Goal: Task Accomplishment & Management: Manage account settings

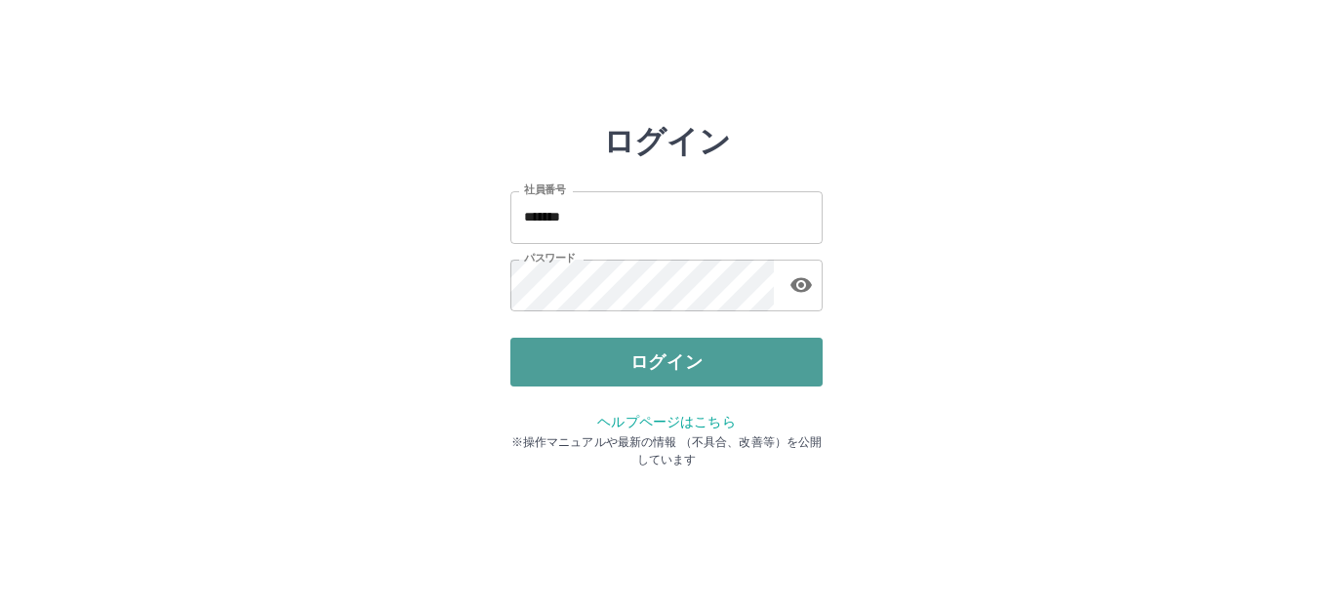
click at [646, 364] on button "ログイン" at bounding box center [666, 362] width 312 height 49
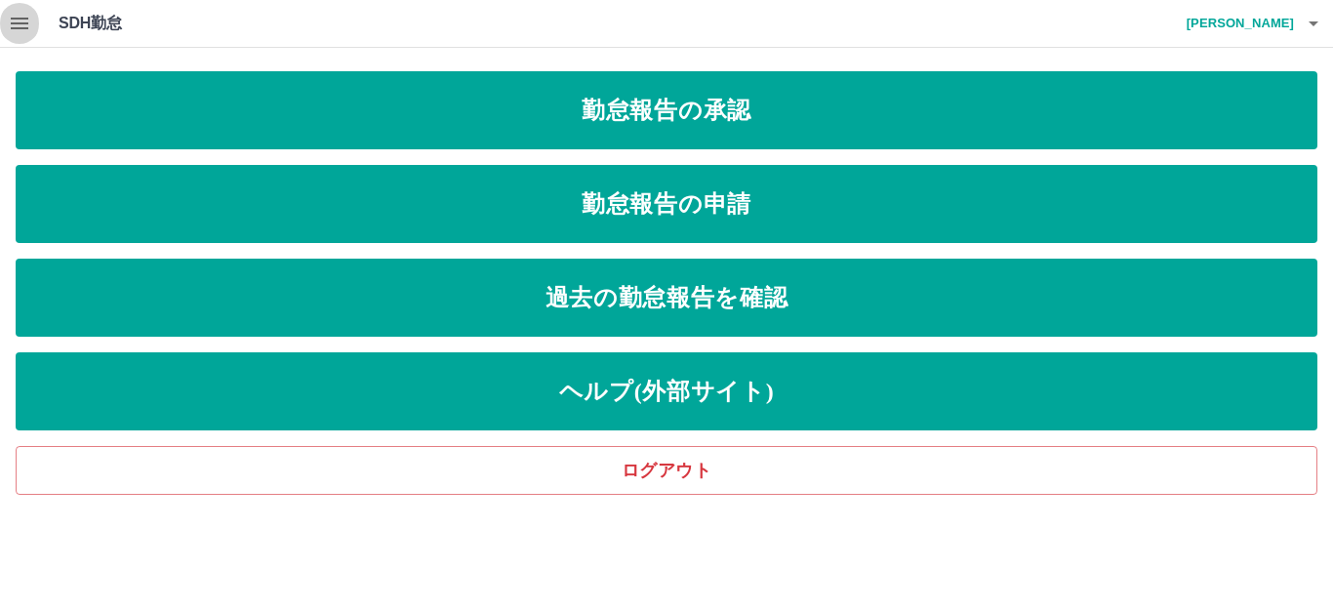
click at [14, 36] on button "button" at bounding box center [19, 23] width 39 height 47
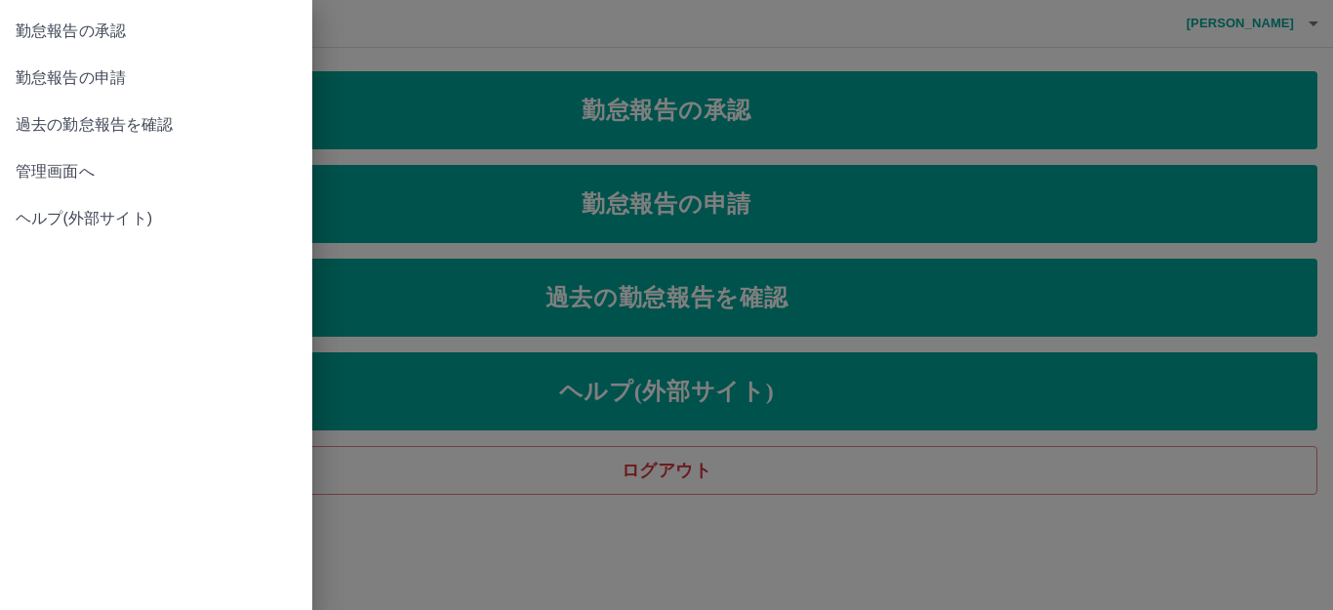
click at [101, 164] on span "管理画面へ" at bounding box center [156, 171] width 281 height 23
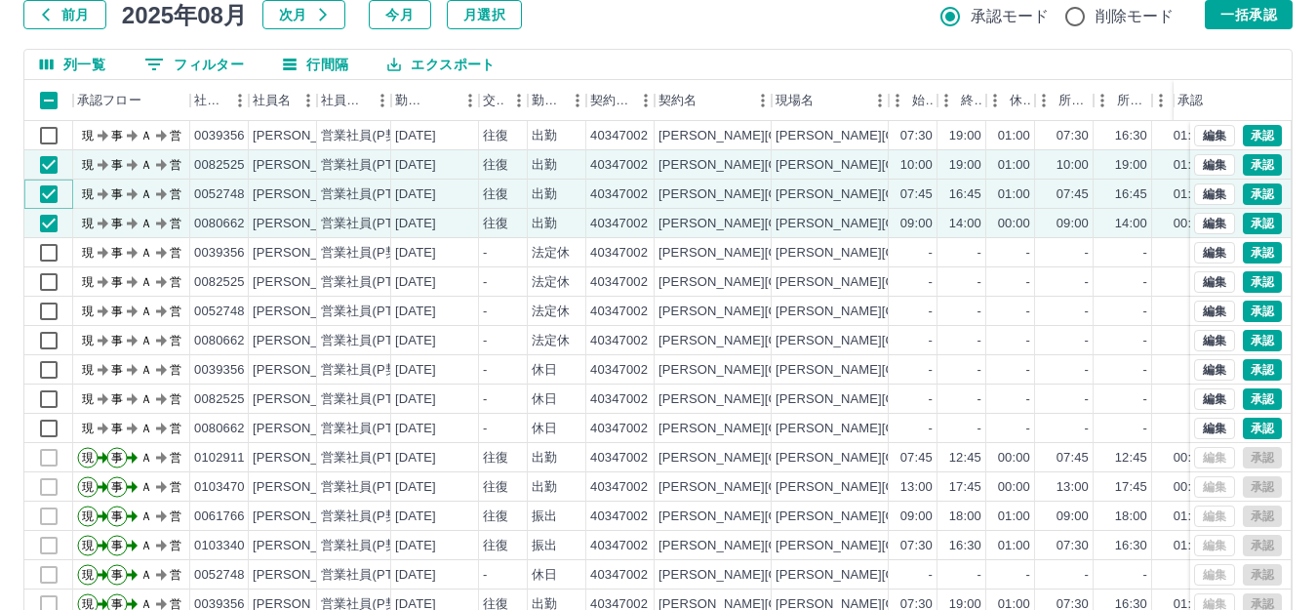
scroll to position [141, 0]
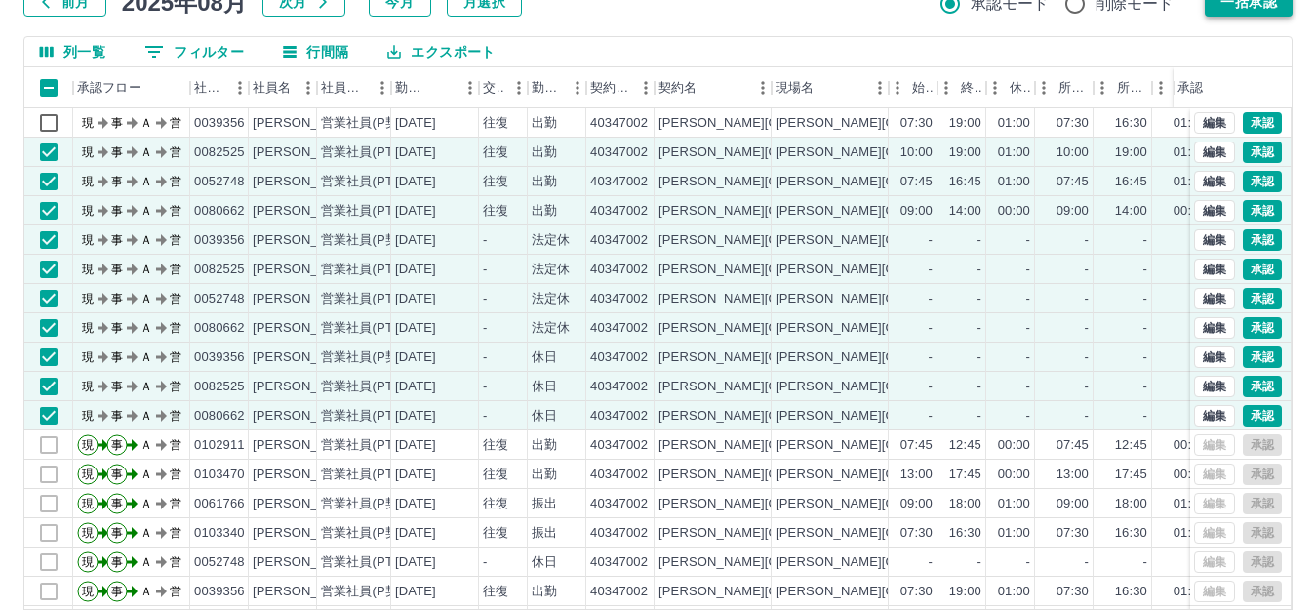
click at [1243, 4] on button "一括承認" at bounding box center [1249, 1] width 88 height 29
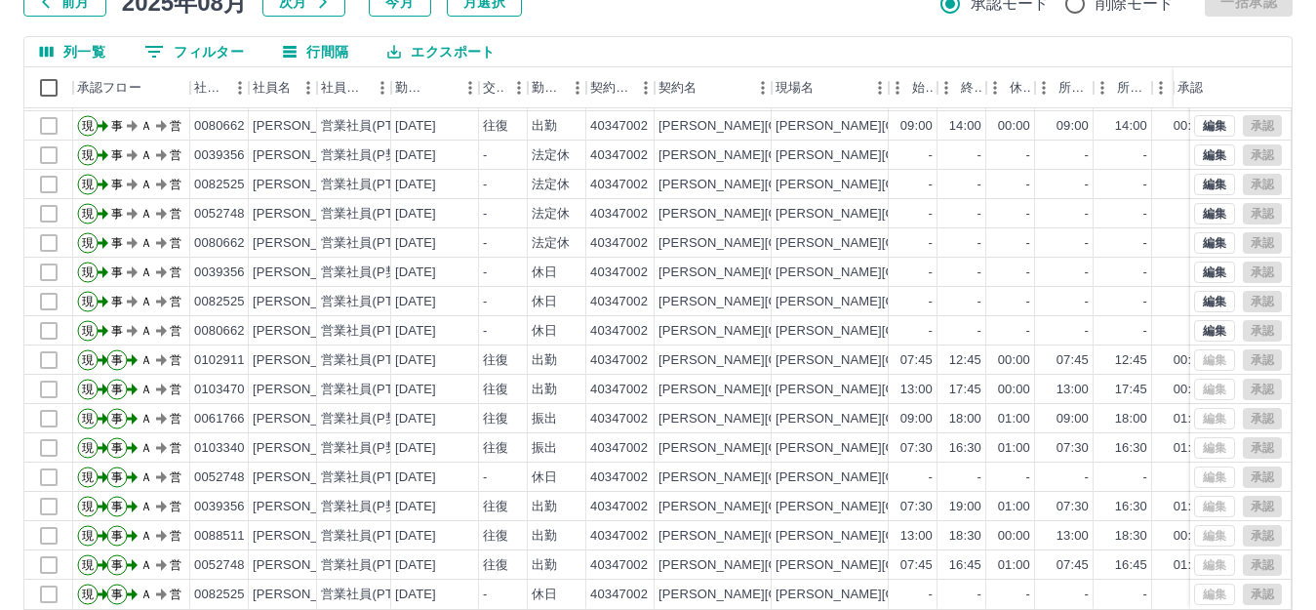
scroll to position [215, 0]
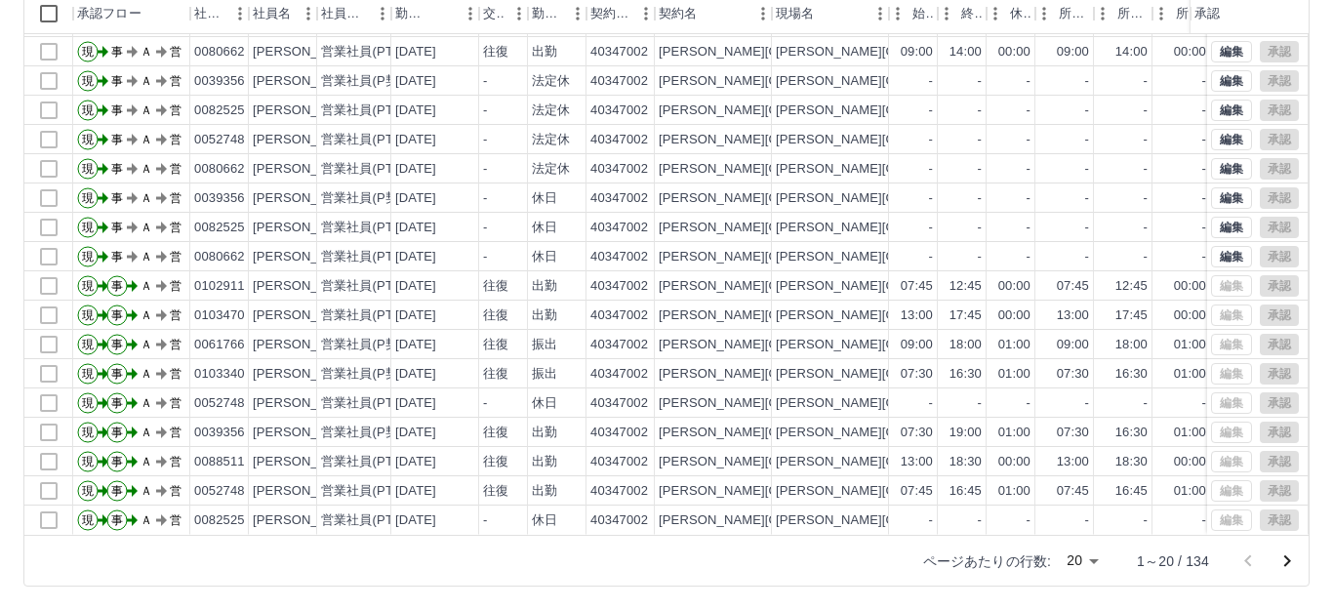
click at [1056, 561] on body "SDH勤怠 大嶋　有里子 勤務実績承認 前月 2025年08月 次月 今月 月選択 承認モード 削除モード 一括承認 列一覧 0 フィルター 行間隔 エクスポ…" at bounding box center [666, 197] width 1333 height 825
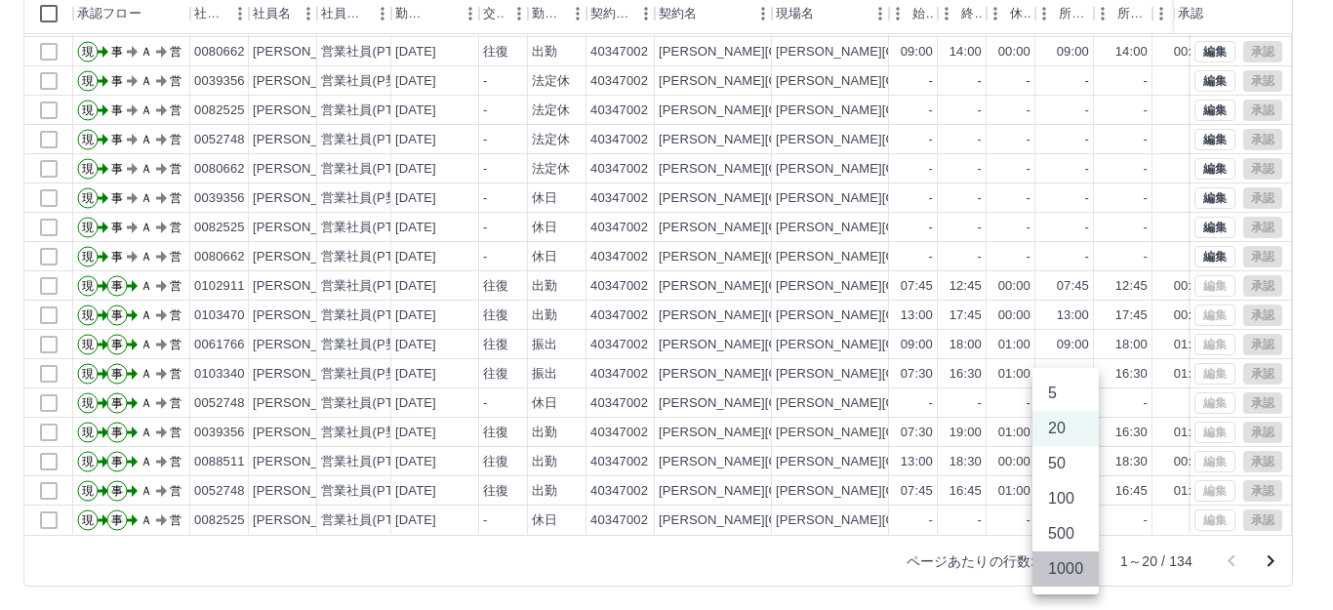
click at [1056, 561] on li "1000" at bounding box center [1065, 568] width 66 height 35
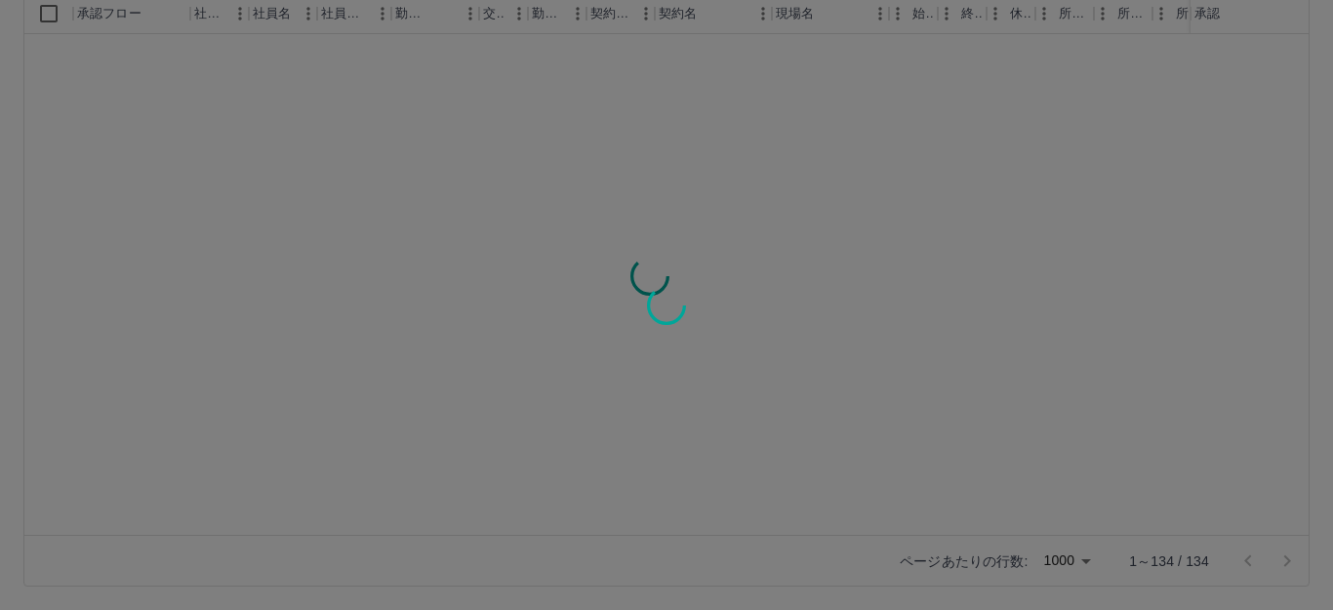
type input "****"
click at [1056, 562] on li "1000" at bounding box center [1066, 572] width 50 height 20
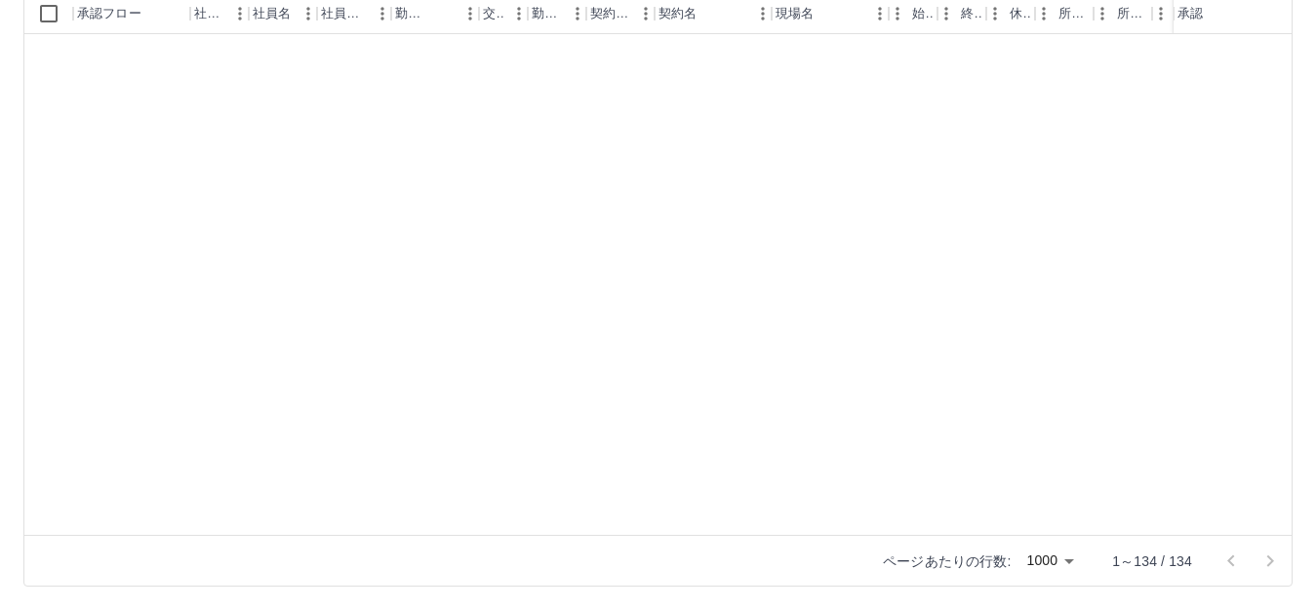
scroll to position [3439, 0]
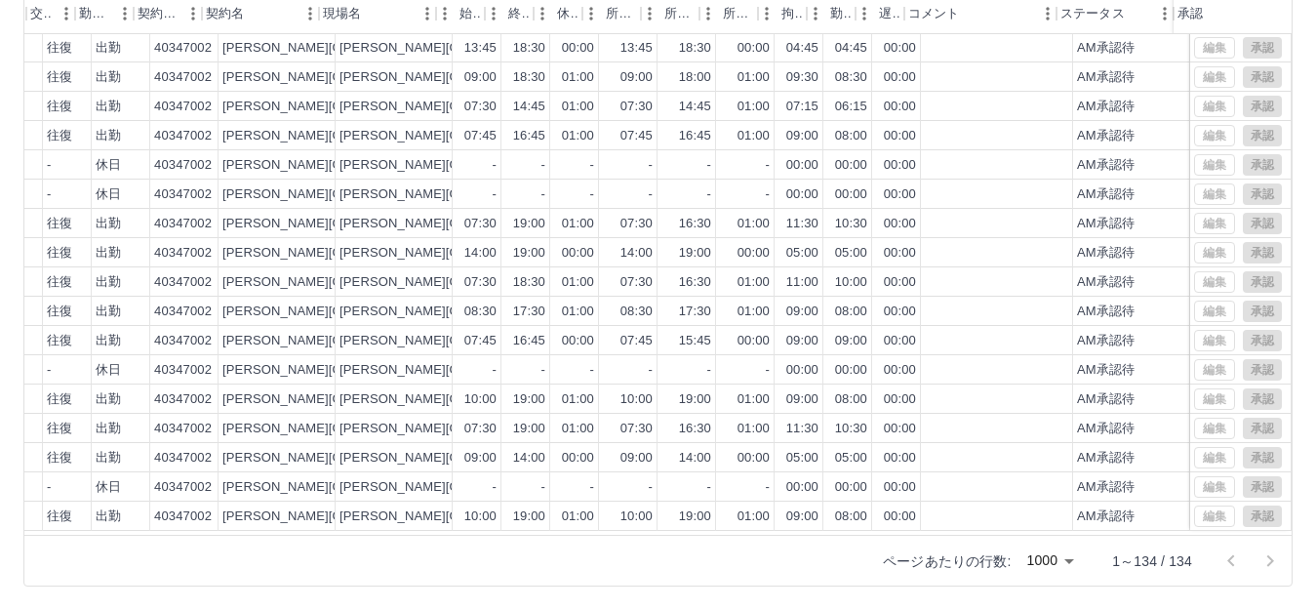
drag, startPoint x: 1299, startPoint y: 495, endPoint x: 1313, endPoint y: -39, distance: 534.0
click at [1313, 0] on html "SDH勤怠 大嶋　有里子 勤務実績承認 前月 2025年08月 次月 今月 月選択 承認モード 削除モード 一括承認 列一覧 0 フィルター 行間隔 エクスポ…" at bounding box center [658, 197] width 1316 height 825
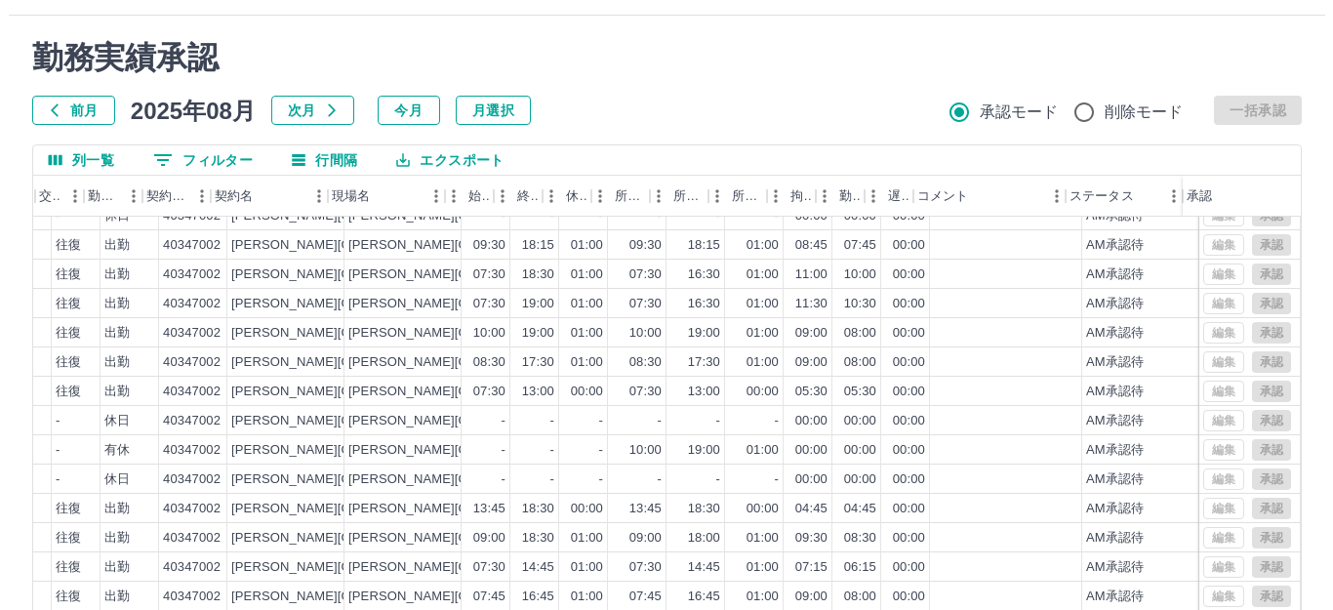
scroll to position [0, 0]
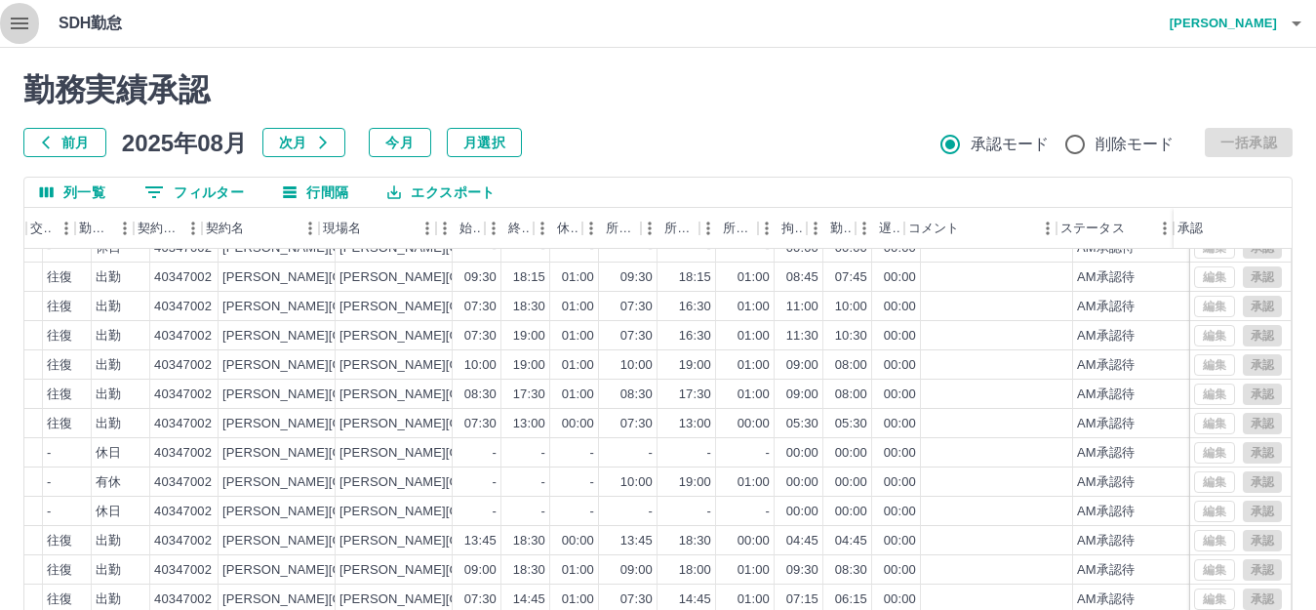
click at [10, 30] on icon "button" at bounding box center [19, 23] width 23 height 23
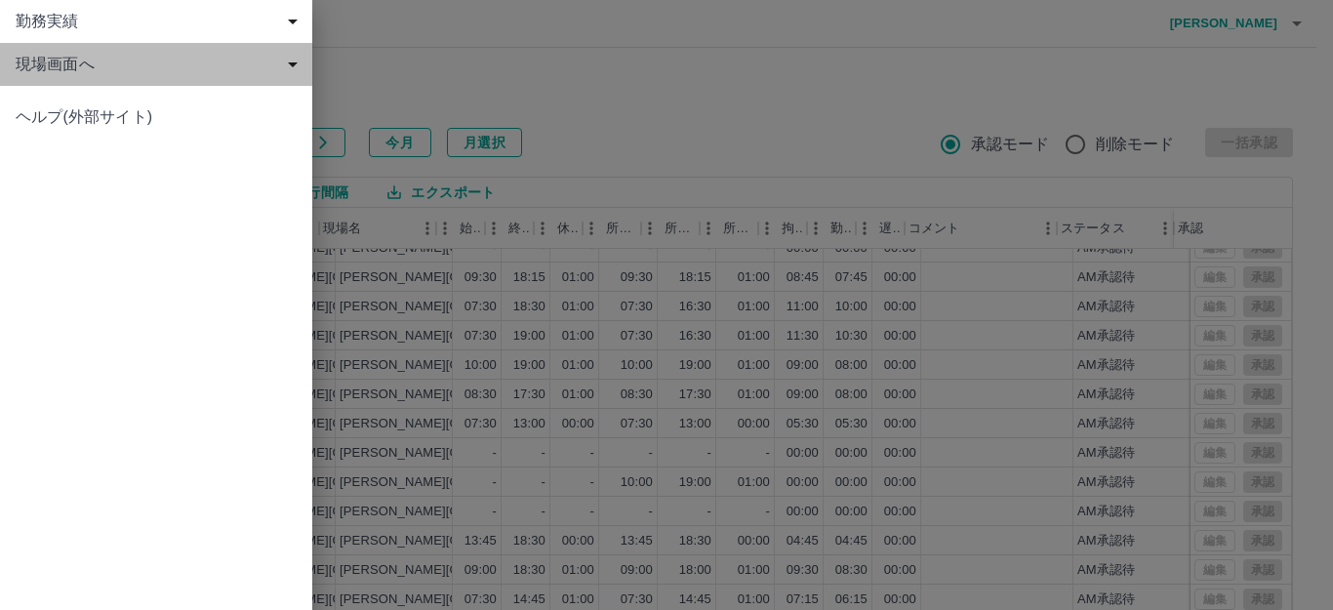
click at [76, 75] on span "現場画面へ" at bounding box center [160, 64] width 289 height 23
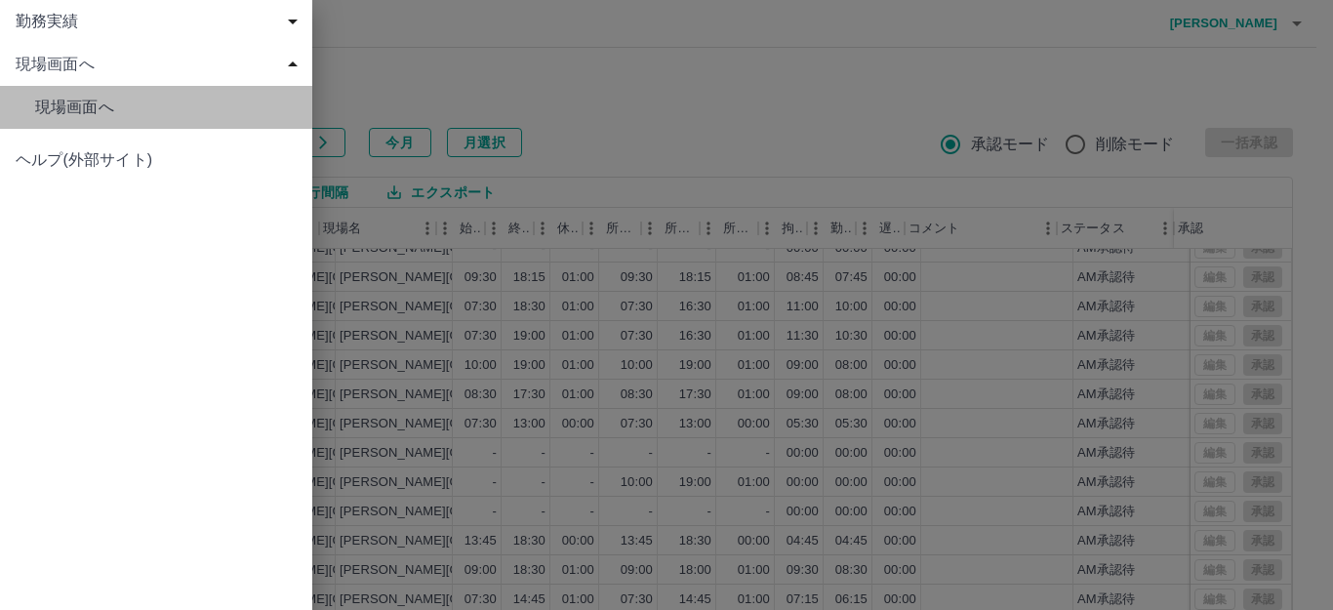
click at [94, 104] on span "現場画面へ" at bounding box center [166, 107] width 262 height 23
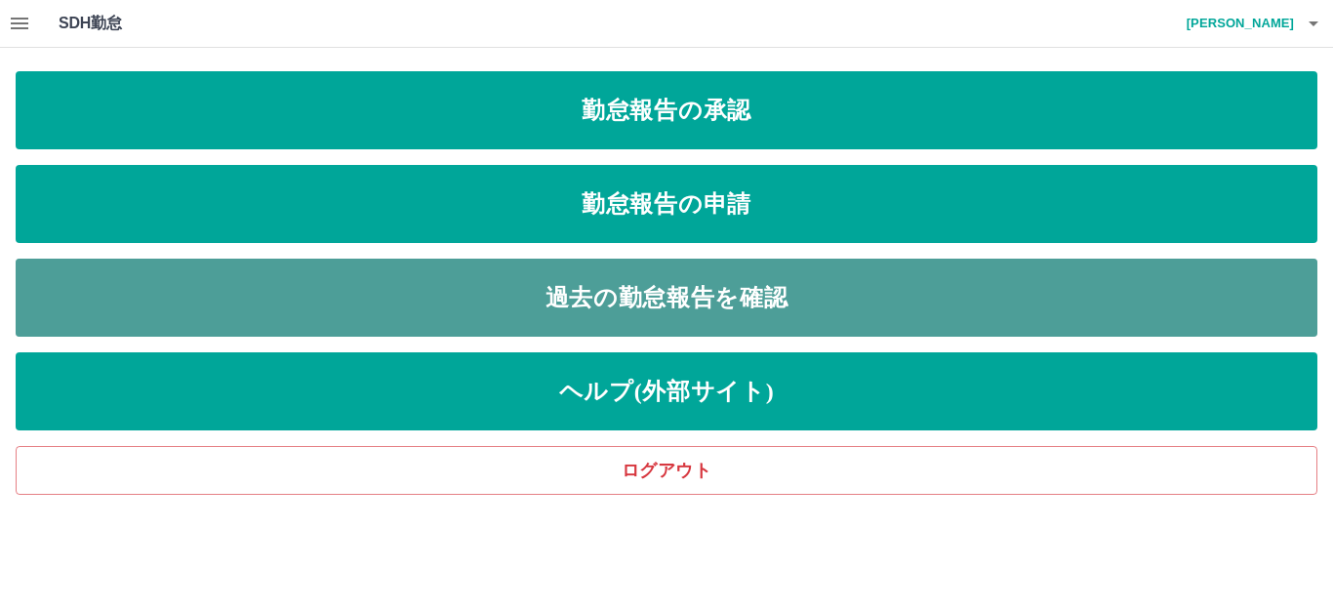
click at [513, 266] on link "過去の勤怠報告を確認" at bounding box center [667, 298] width 1302 height 78
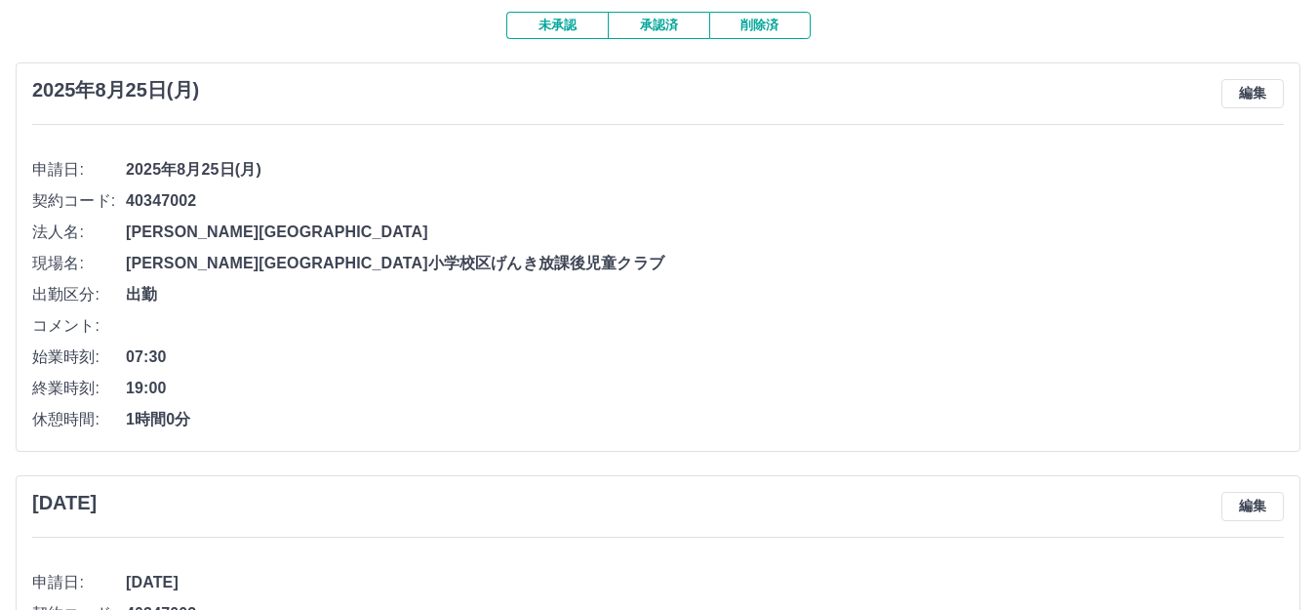
scroll to position [78, 0]
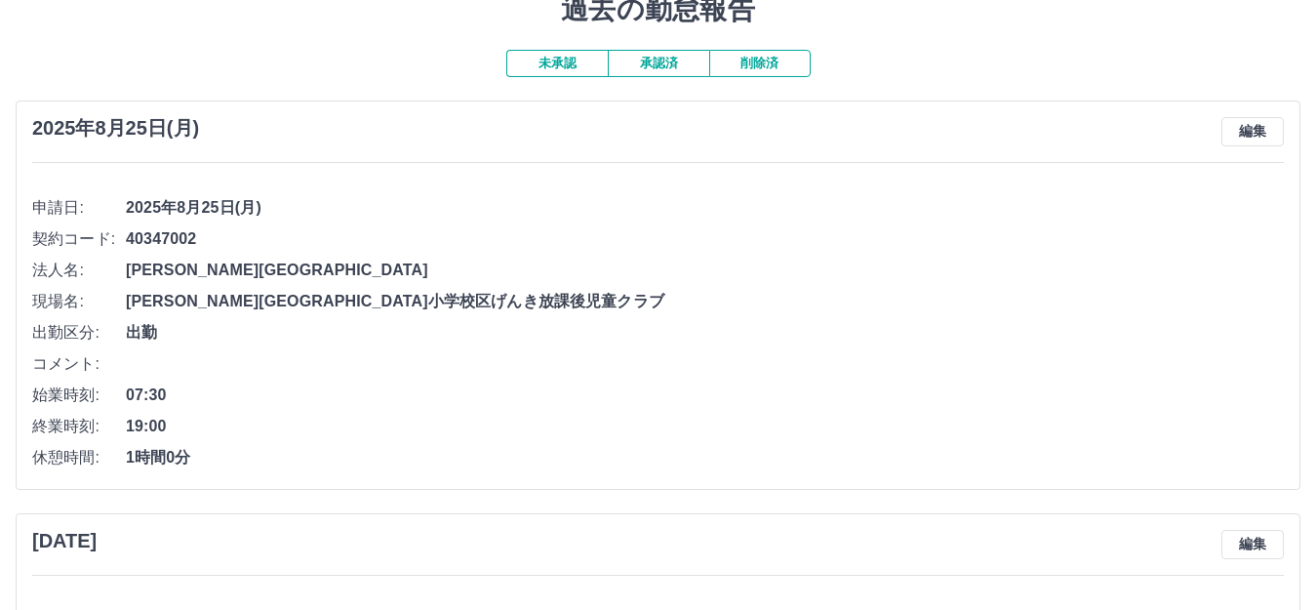
click at [665, 61] on button "承認済" at bounding box center [658, 63] width 101 height 27
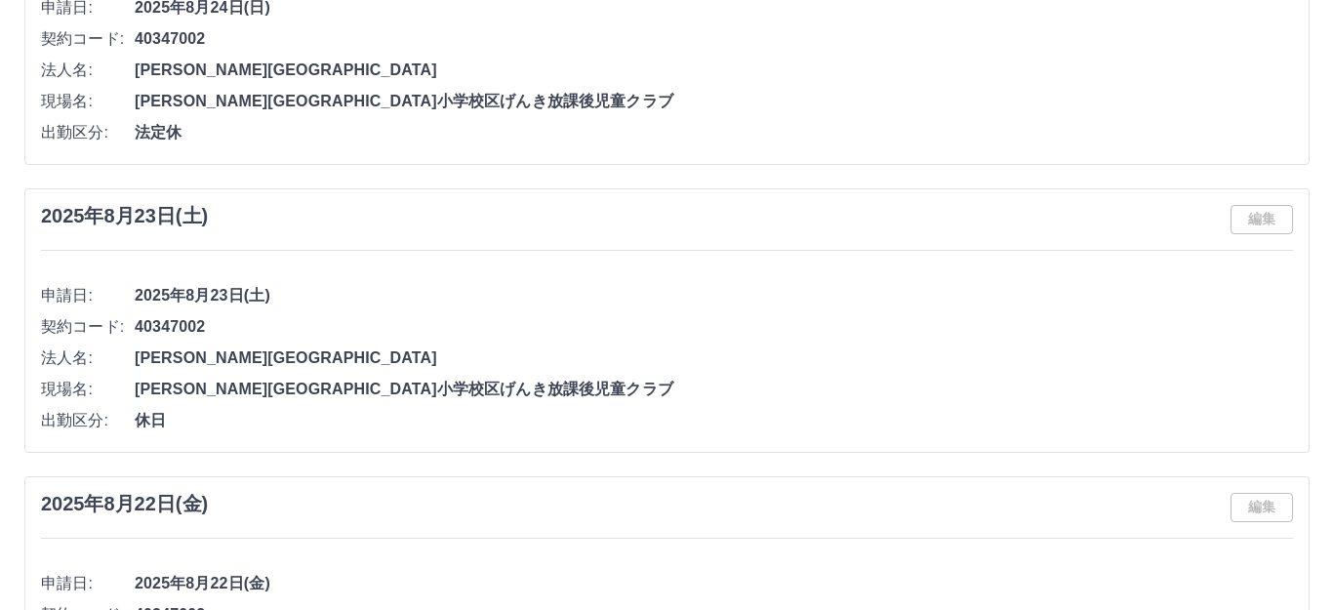
scroll to position [0, 0]
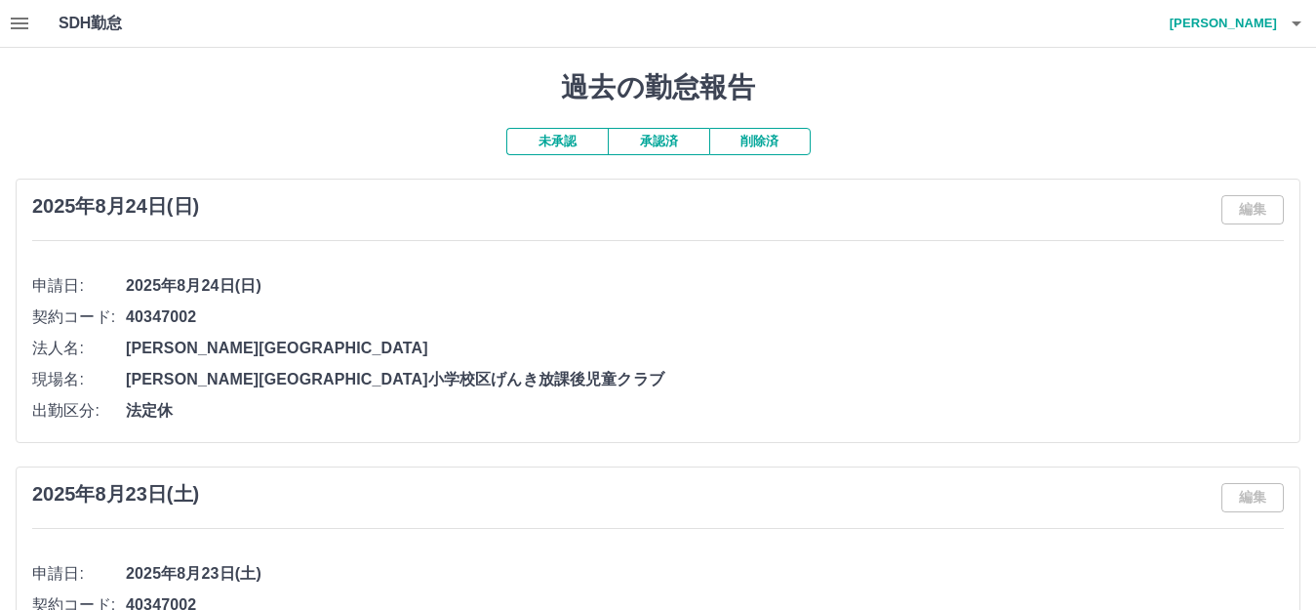
click at [1260, 37] on h4 "[PERSON_NAME]" at bounding box center [1218, 23] width 117 height 47
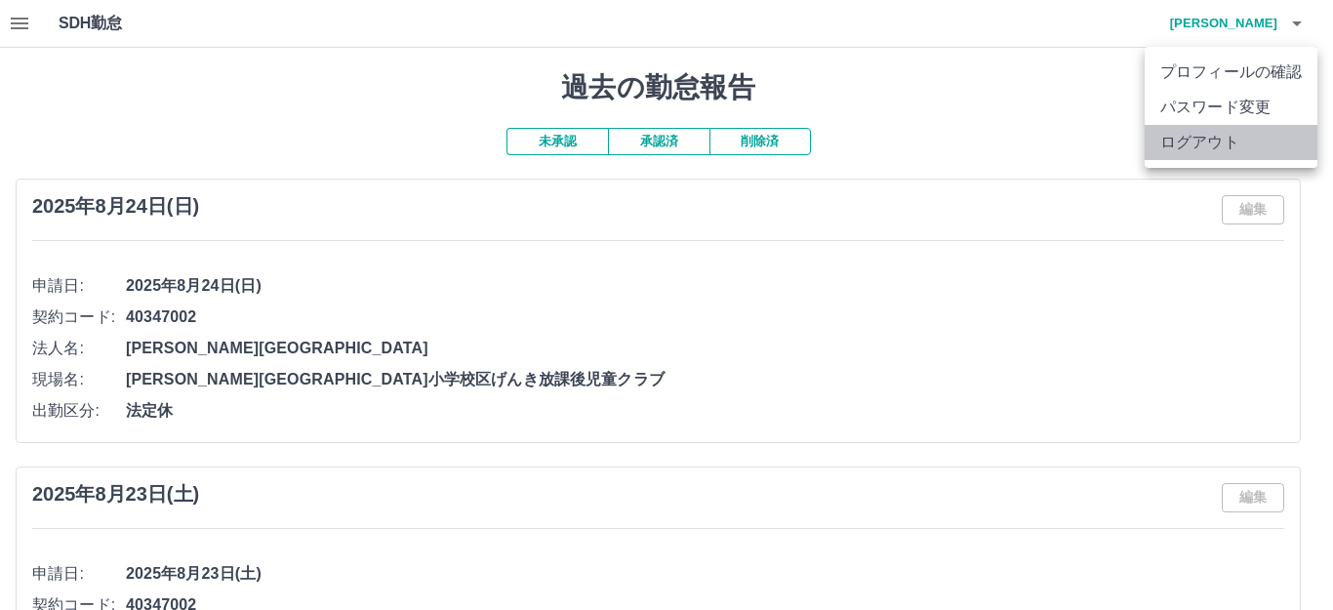
click at [1213, 144] on li "ログアウト" at bounding box center [1231, 142] width 173 height 35
